Goal: Browse casually

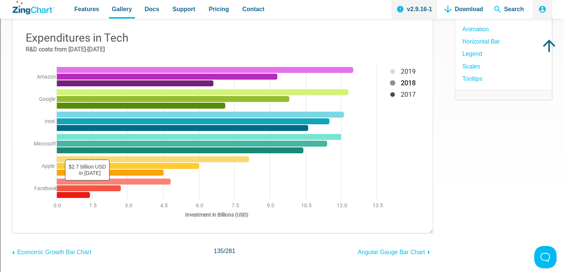
click at [20, 225] on area "App Content" at bounding box center [20, 225] width 0 height 0
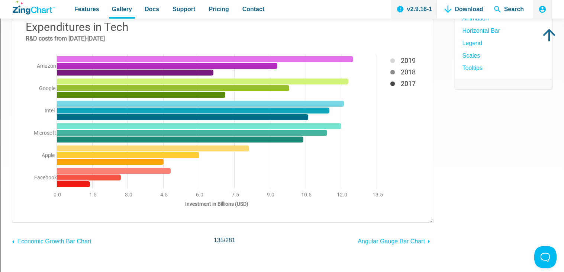
scroll to position [106, 0]
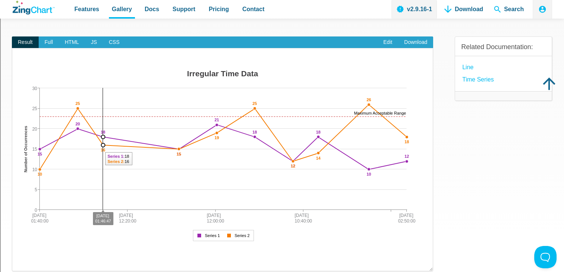
scroll to position [61, 0]
